Goal: Task Accomplishment & Management: Manage account settings

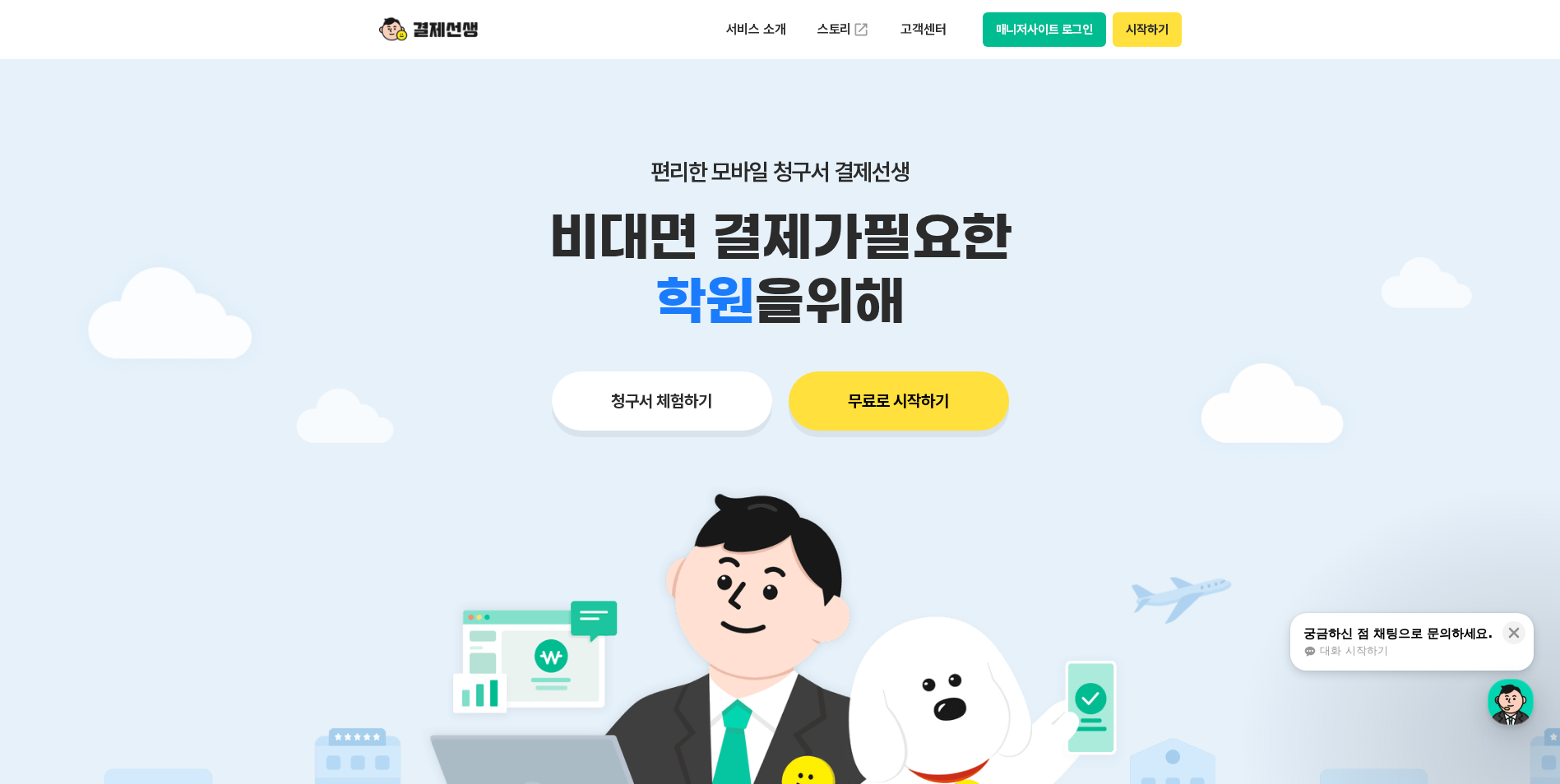
click at [1146, 38] on button "시작하기" at bounding box center [1146, 30] width 68 height 35
click at [1021, 35] on button "매니저사이트 로그인" at bounding box center [1044, 30] width 124 height 35
click at [1033, 47] on div "서비스 소개 스토리 고객센터 매니저사이트 로그인 시작하기" at bounding box center [780, 30] width 842 height 59
click at [1026, 49] on div "서비스 소개 스토리 고객센터 매니저사이트 로그인 시작하기" at bounding box center [780, 30] width 842 height 59
click at [1025, 34] on button "매니저사이트 로그인" at bounding box center [1044, 30] width 124 height 35
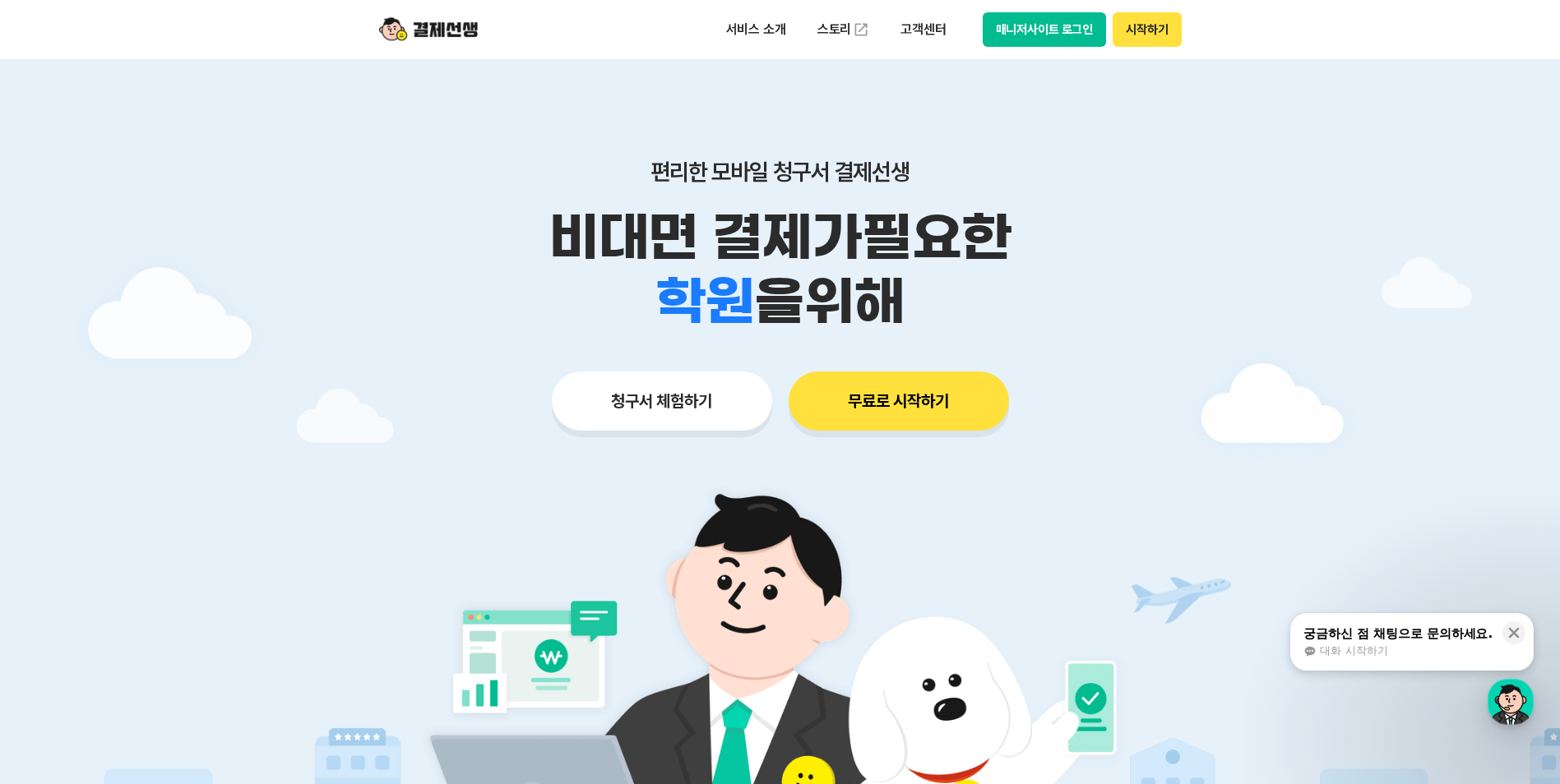
click at [1049, 31] on button "매니저사이트 로그인" at bounding box center [1044, 30] width 124 height 35
click at [1034, 20] on button "매니저사이트 로그인" at bounding box center [1044, 30] width 124 height 35
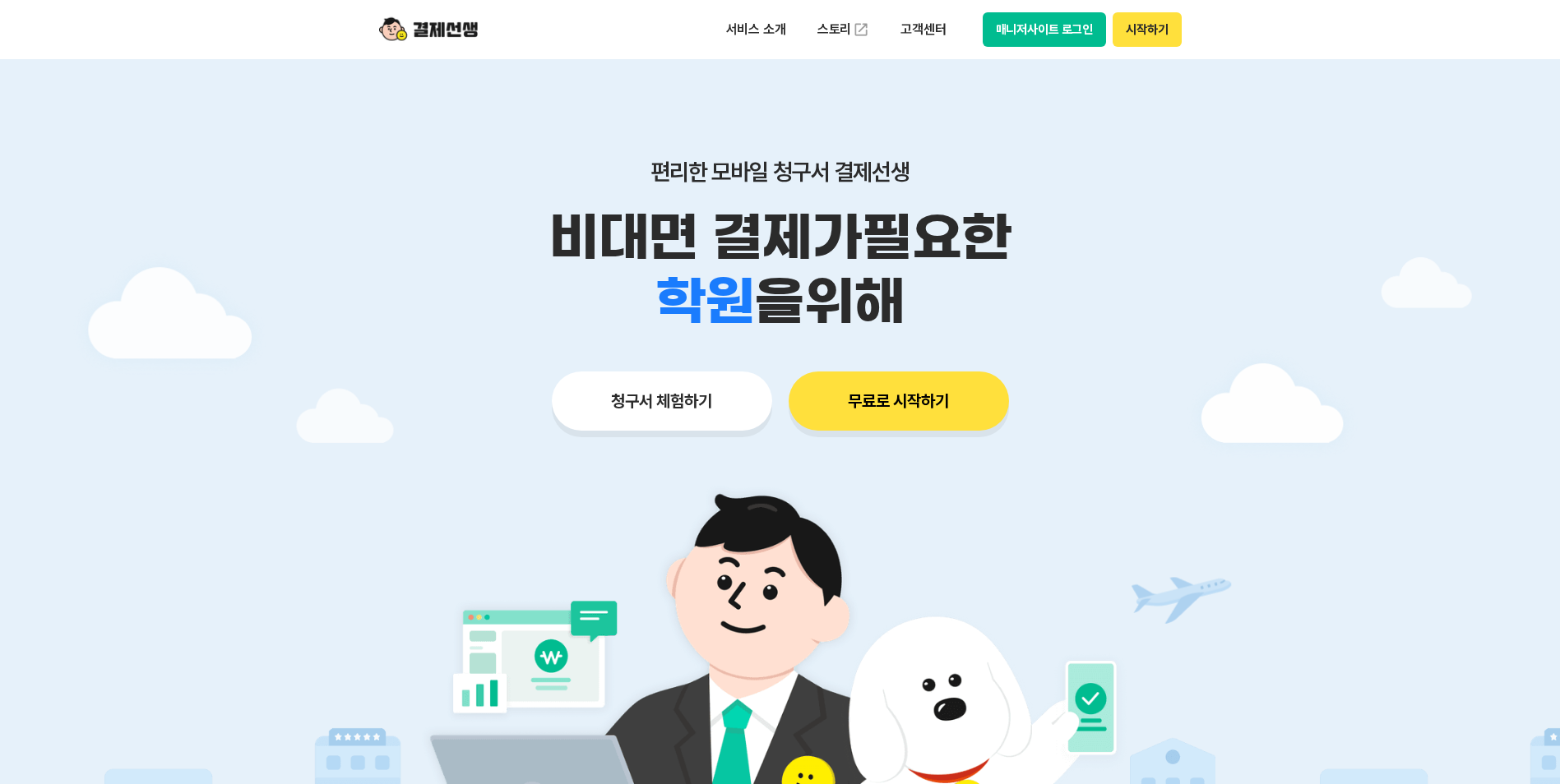
click at [1052, 29] on button "매니저사이트 로그인" at bounding box center [1044, 30] width 124 height 35
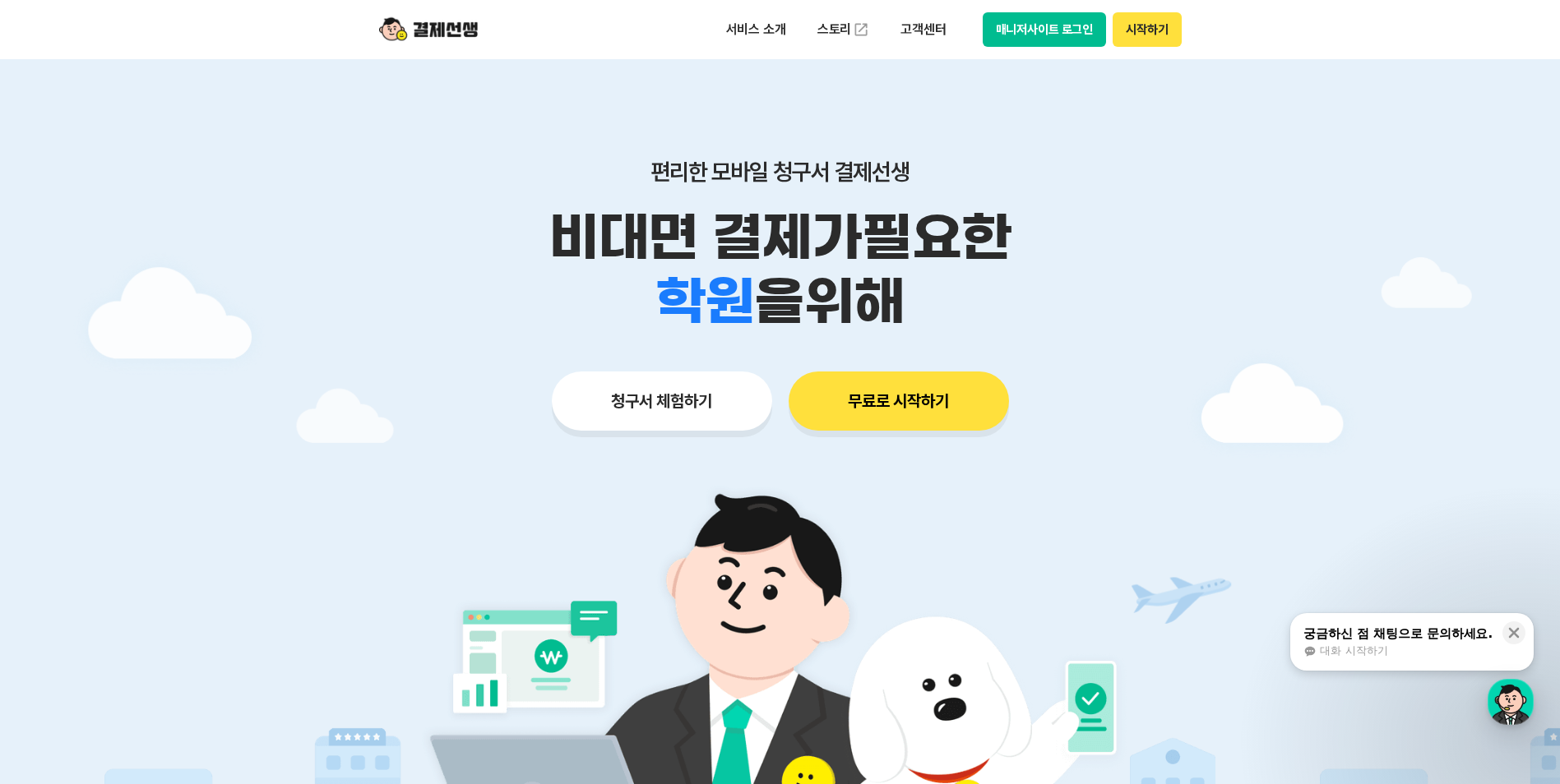
click at [1051, 29] on button "매니저사이트 로그인" at bounding box center [1044, 30] width 124 height 35
